Goal: Task Accomplishment & Management: Manage account settings

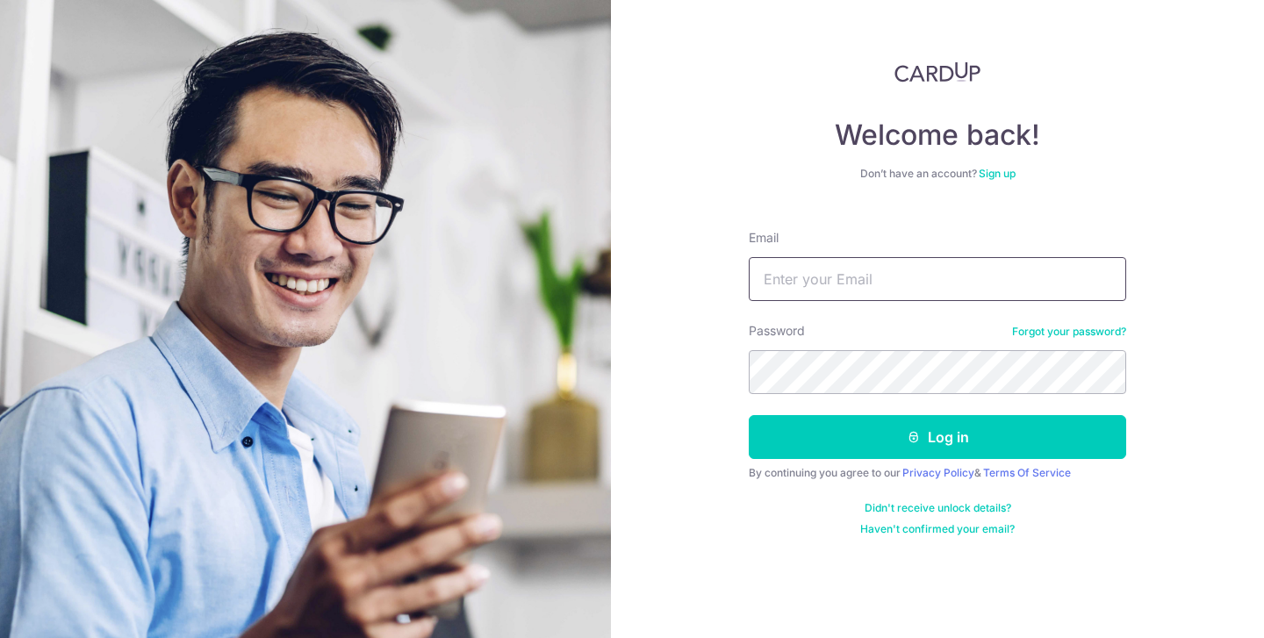
click at [801, 278] on input "Email" at bounding box center [938, 279] width 378 height 44
type input "[DOMAIN_NAME][EMAIL_ADDRESS][DOMAIN_NAME]"
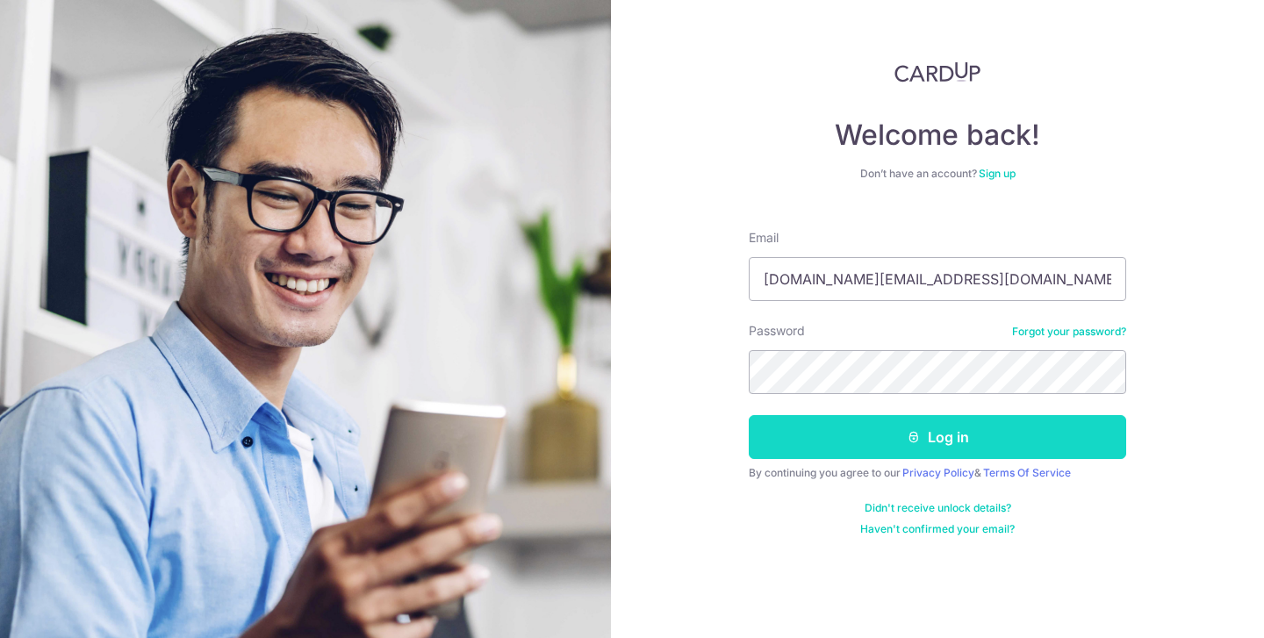
click at [1012, 444] on button "Log in" at bounding box center [938, 437] width 378 height 44
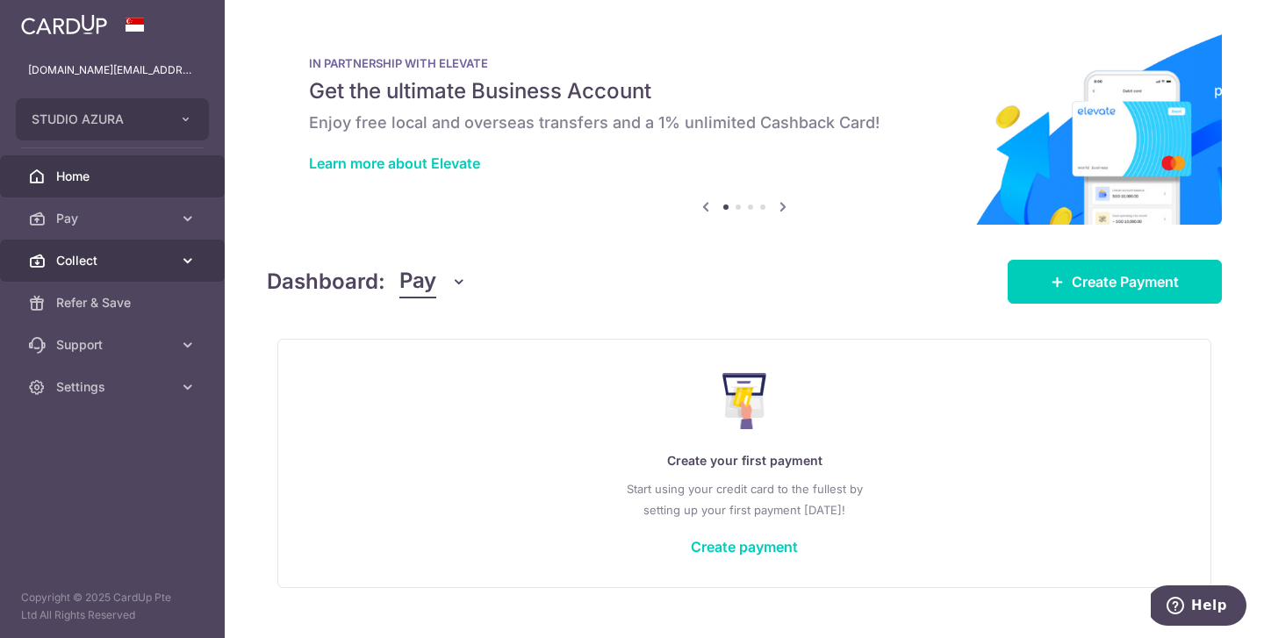
click at [112, 249] on link "Collect" at bounding box center [112, 261] width 225 height 42
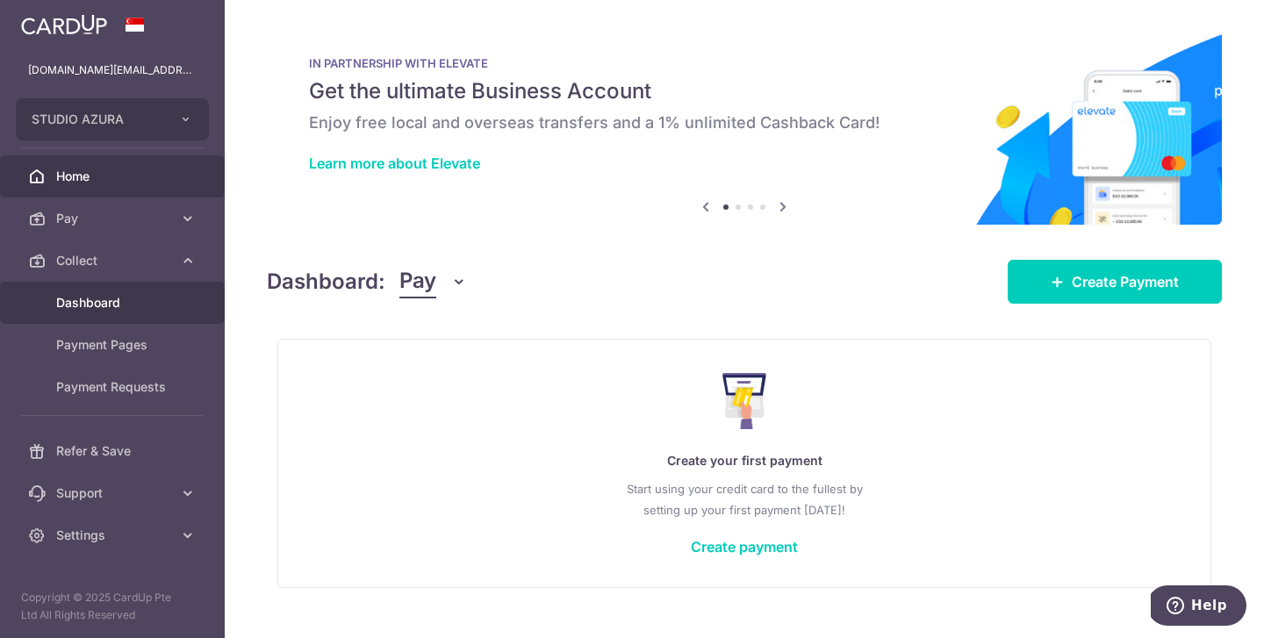
click at [108, 299] on span "Dashboard" at bounding box center [114, 303] width 116 height 18
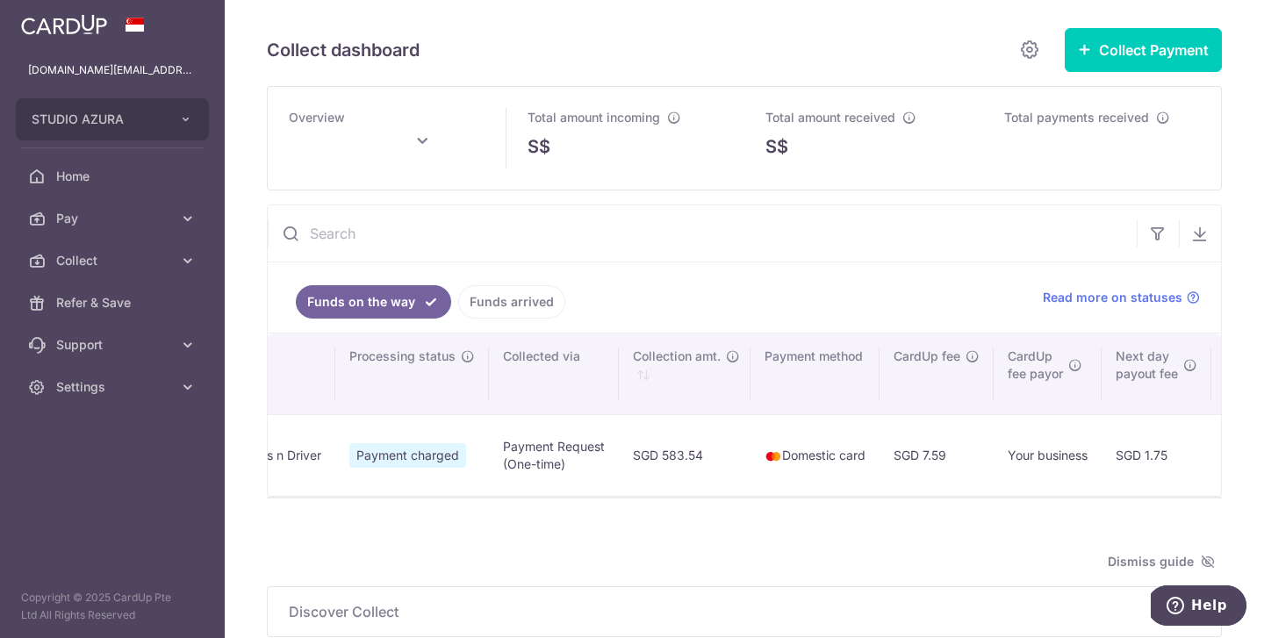
scroll to position [0, 1130]
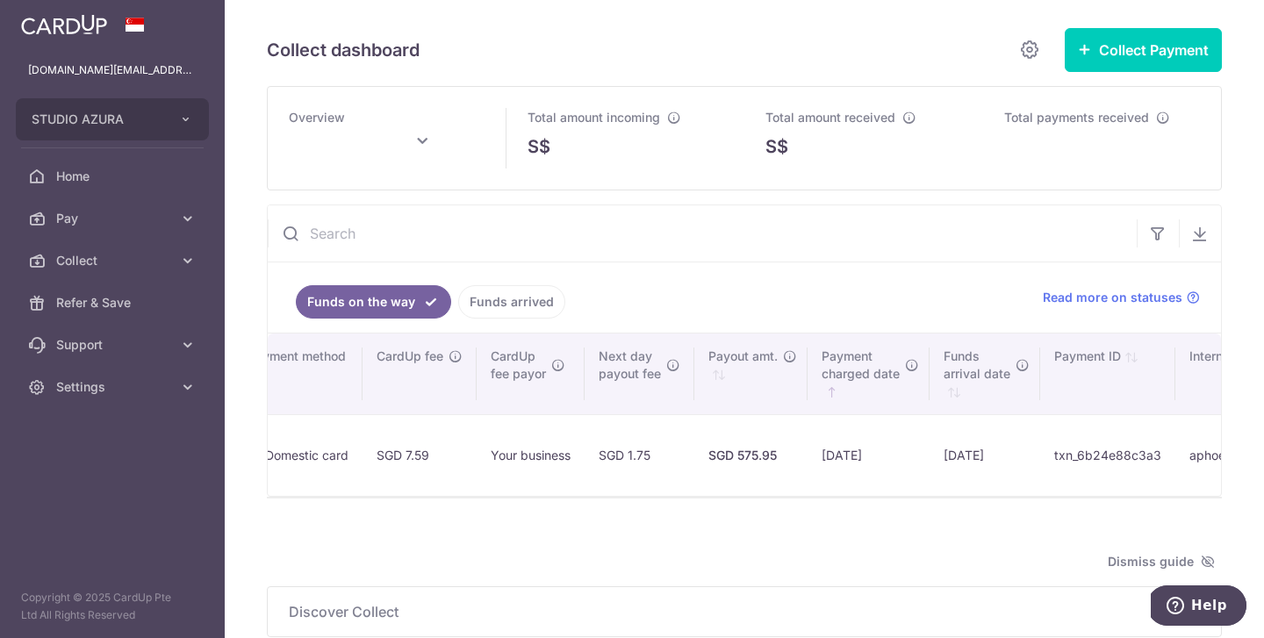
type input "[DATE]"
